Goal: Check status: Check status

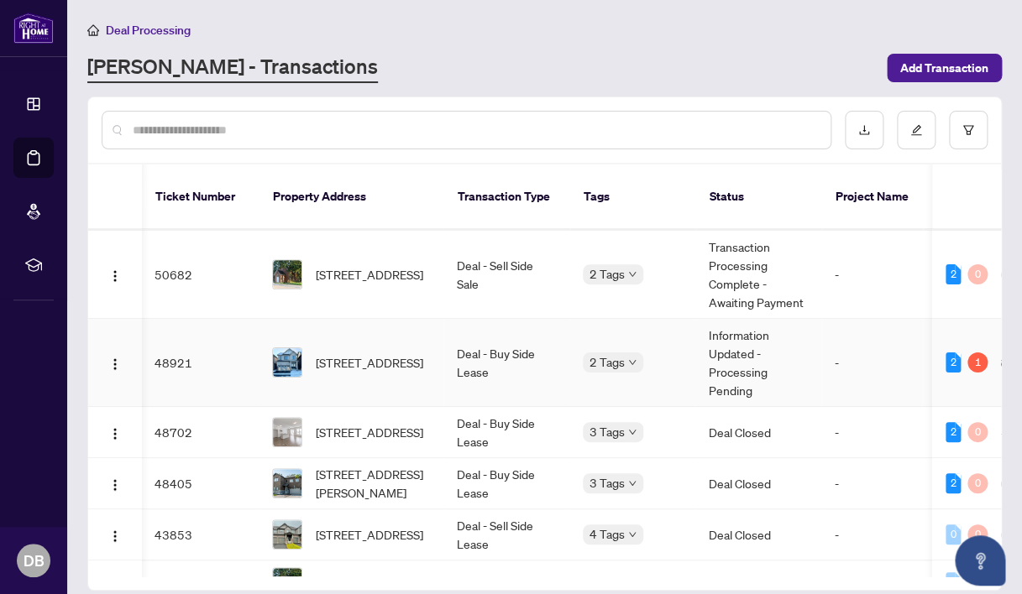
scroll to position [0, 1]
click at [331, 370] on span "[STREET_ADDRESS]" at bounding box center [369, 362] width 107 height 18
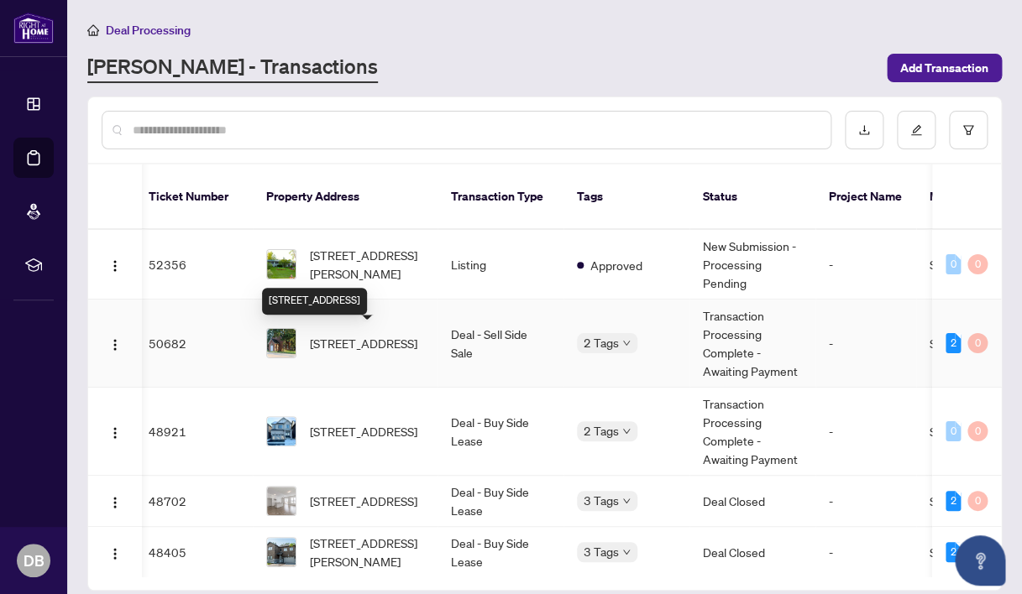
click at [348, 338] on span "[STREET_ADDRESS]" at bounding box center [363, 343] width 107 height 18
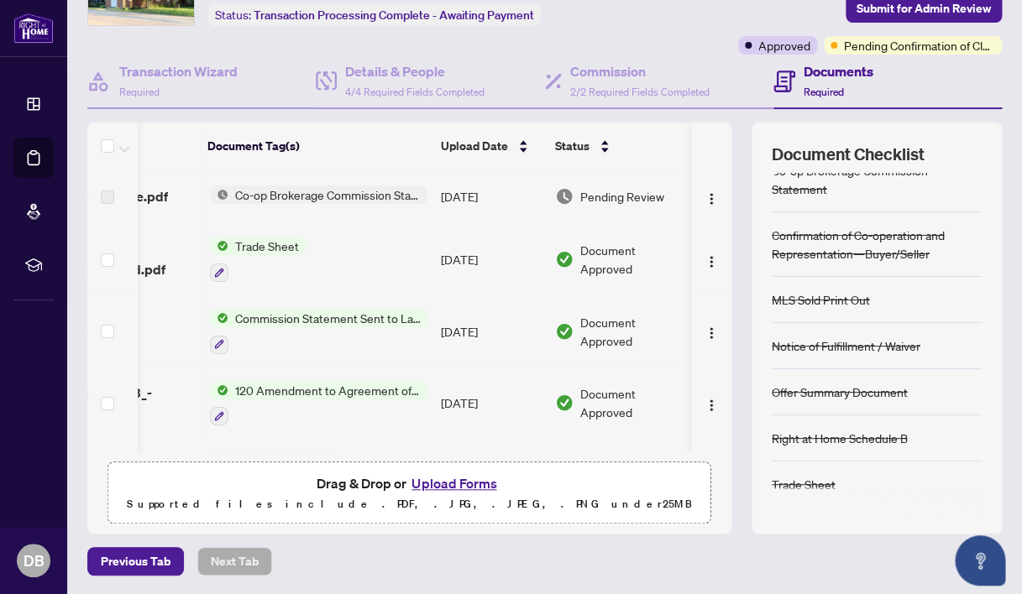
scroll to position [3, 0]
